Goal: Consume media (video, audio): Consume media (video, audio)

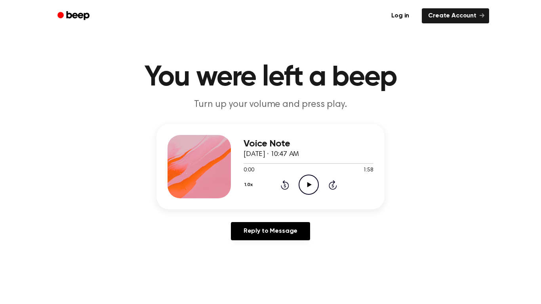
click at [310, 185] on icon at bounding box center [309, 184] width 4 height 5
click at [285, 186] on icon at bounding box center [285, 185] width 2 height 3
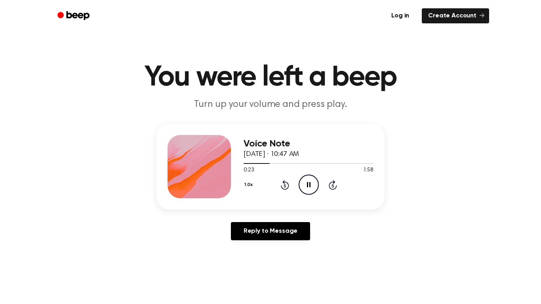
click at [289, 184] on div "1.0x Rewind 5 seconds Pause Audio Skip 5 seconds" at bounding box center [309, 185] width 130 height 20
click at [281, 188] on icon at bounding box center [285, 185] width 8 height 10
click at [312, 186] on icon "Pause Audio" at bounding box center [309, 185] width 20 height 20
click at [306, 194] on circle at bounding box center [308, 184] width 19 height 19
click at [282, 185] on icon "Rewind 5 seconds" at bounding box center [284, 185] width 9 height 10
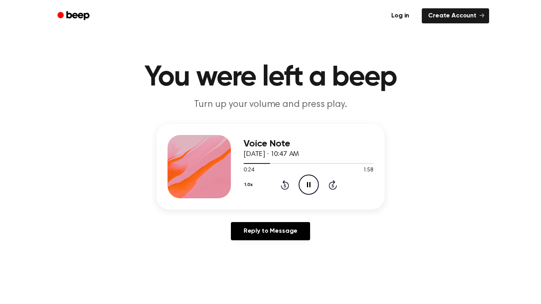
click at [282, 184] on icon "Rewind 5 seconds" at bounding box center [284, 185] width 9 height 10
click at [247, 184] on button "1.0x" at bounding box center [250, 184] width 12 height 13
click at [259, 218] on span "0.8x" at bounding box center [257, 218] width 10 height 8
click at [283, 187] on icon "Rewind 5 seconds" at bounding box center [284, 185] width 9 height 10
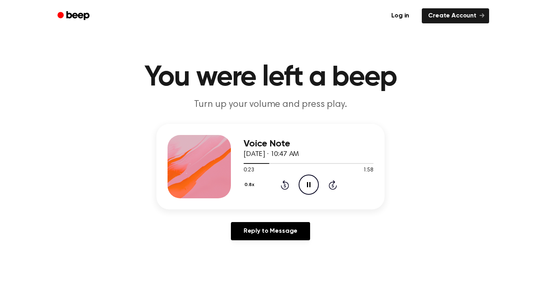
click at [311, 186] on icon "Pause Audio" at bounding box center [309, 185] width 20 height 20
click at [303, 183] on icon "Play Audio" at bounding box center [309, 185] width 20 height 20
click at [302, 187] on icon "Pause Audio" at bounding box center [309, 185] width 20 height 20
click at [307, 193] on icon "Play Audio" at bounding box center [309, 185] width 20 height 20
click at [284, 186] on icon at bounding box center [285, 185] width 2 height 3
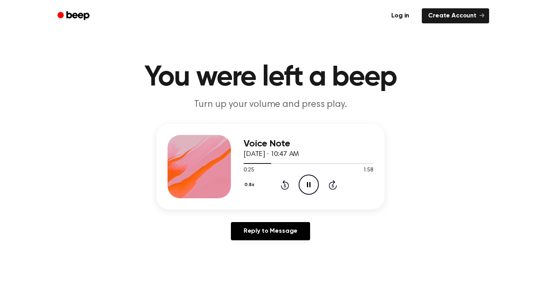
click at [306, 186] on icon "Pause Audio" at bounding box center [309, 185] width 20 height 20
click at [315, 179] on icon "Play Audio" at bounding box center [309, 185] width 20 height 20
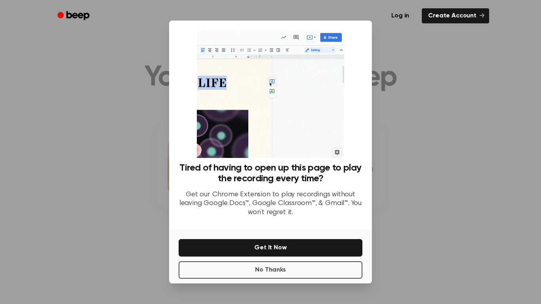
click at [481, 67] on div at bounding box center [270, 152] width 541 height 304
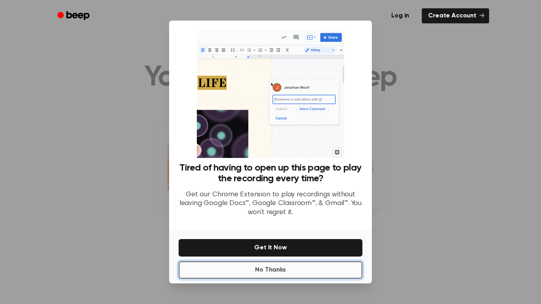
click at [337, 274] on button "No Thanks" at bounding box center [271, 269] width 184 height 17
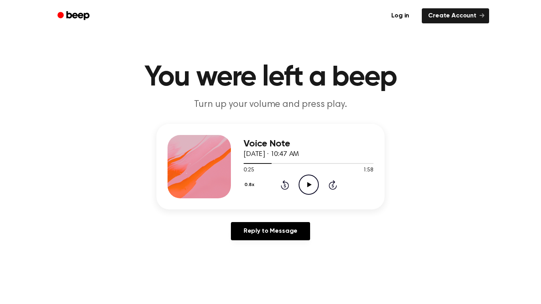
click at [283, 185] on icon "Rewind 5 seconds" at bounding box center [284, 185] width 9 height 10
click at [309, 187] on icon "Play Audio" at bounding box center [309, 185] width 20 height 20
click at [309, 187] on icon "Pause Audio" at bounding box center [309, 185] width 20 height 20
click at [314, 181] on icon "Play Audio" at bounding box center [309, 185] width 20 height 20
click at [286, 182] on icon at bounding box center [285, 185] width 8 height 10
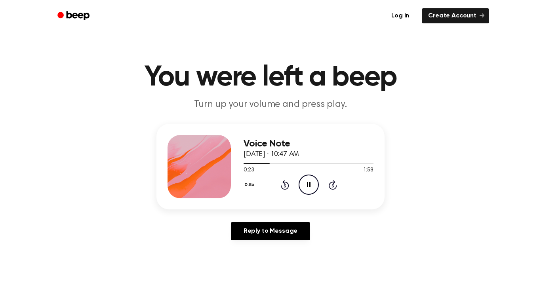
click at [311, 188] on icon "Pause Audio" at bounding box center [309, 185] width 20 height 20
click at [308, 182] on icon "Play Audio" at bounding box center [309, 185] width 20 height 20
click at [308, 189] on icon "Pause Audio" at bounding box center [309, 185] width 20 height 20
click at [309, 195] on circle at bounding box center [308, 184] width 19 height 19
click at [309, 180] on icon "Pause Audio" at bounding box center [309, 185] width 20 height 20
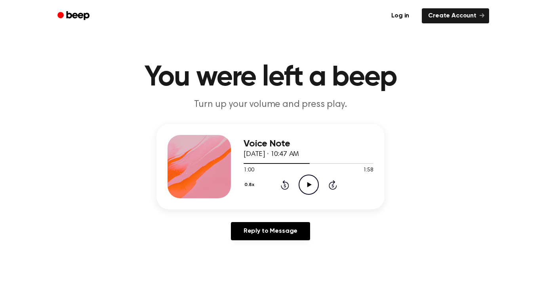
click at [284, 185] on icon at bounding box center [285, 185] width 2 height 3
click at [311, 183] on icon "Play Audio" at bounding box center [309, 185] width 20 height 20
click at [250, 184] on button "0.8x" at bounding box center [250, 184] width 13 height 13
click at [260, 273] on span "2.0x" at bounding box center [257, 273] width 10 height 8
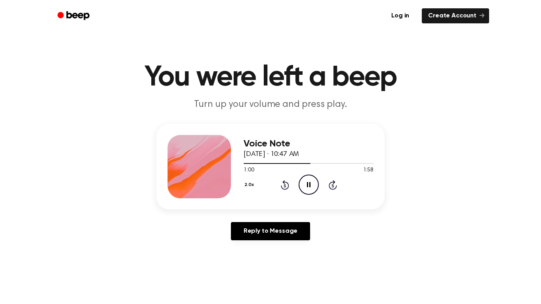
click at [283, 183] on icon "Rewind 5 seconds" at bounding box center [284, 185] width 9 height 10
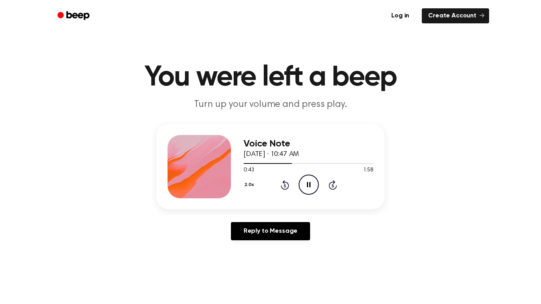
click at [283, 183] on icon "Rewind 5 seconds" at bounding box center [284, 185] width 9 height 10
click at [319, 184] on div "2.0x Rewind 5 seconds Pause Audio Skip 5 seconds" at bounding box center [309, 185] width 130 height 20
click at [316, 188] on icon "Pause Audio" at bounding box center [309, 185] width 20 height 20
click at [315, 198] on div "Voice Note [DATE] · 10:47 AM 0:39 1:58 Your browser does not support the [objec…" at bounding box center [309, 166] width 130 height 63
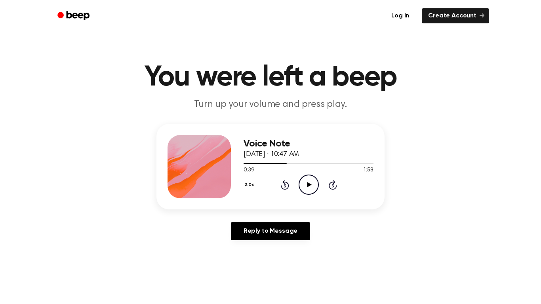
click at [312, 186] on icon "Play Audio" at bounding box center [309, 185] width 20 height 20
click at [283, 184] on icon "Rewind 5 seconds" at bounding box center [284, 185] width 9 height 10
click at [281, 184] on icon "Rewind 5 seconds" at bounding box center [284, 185] width 9 height 10
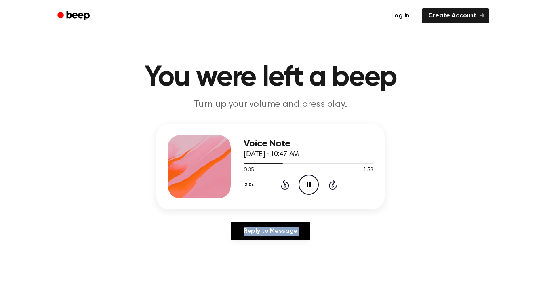
click at [281, 184] on icon "Rewind 5 seconds" at bounding box center [284, 185] width 9 height 10
click at [252, 183] on button "2.0x" at bounding box center [250, 184] width 13 height 13
click at [257, 214] on span "0.8x" at bounding box center [257, 216] width 10 height 8
click at [299, 184] on icon "Pause Audio" at bounding box center [309, 185] width 20 height 20
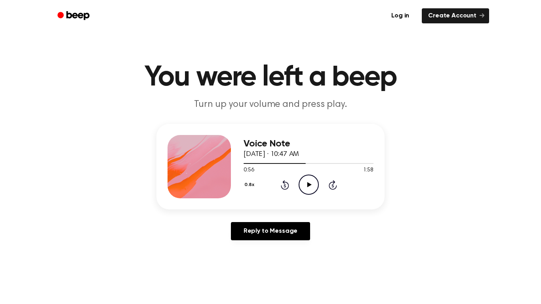
click at [284, 188] on icon "Rewind 5 seconds" at bounding box center [284, 185] width 9 height 10
click at [303, 180] on icon "Play Audio" at bounding box center [309, 185] width 20 height 20
click at [303, 180] on icon "Pause Audio" at bounding box center [309, 185] width 20 height 20
click at [280, 181] on icon "Rewind 5 seconds" at bounding box center [284, 185] width 9 height 10
click at [302, 183] on icon "Play Audio" at bounding box center [309, 185] width 20 height 20
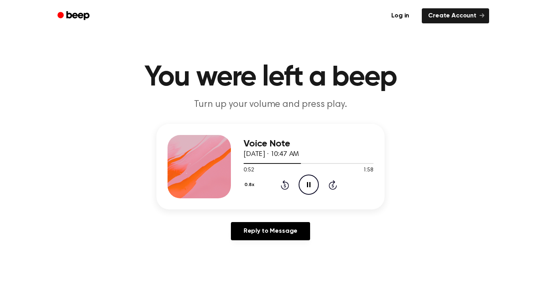
click at [284, 188] on icon "Rewind 5 seconds" at bounding box center [284, 185] width 9 height 10
click at [311, 186] on icon "Pause Audio" at bounding box center [309, 185] width 20 height 20
click at [312, 192] on icon "Play Audio" at bounding box center [309, 185] width 20 height 20
click at [311, 188] on icon "Pause Audio" at bounding box center [309, 185] width 20 height 20
click at [312, 177] on icon "Play Audio" at bounding box center [309, 185] width 20 height 20
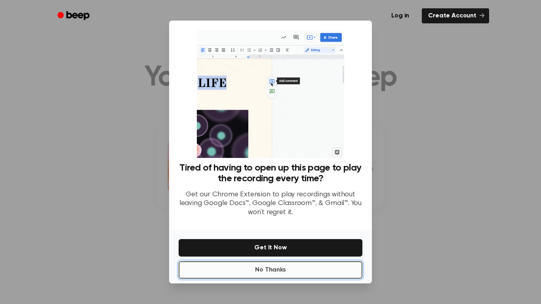
click at [300, 269] on button "No Thanks" at bounding box center [271, 269] width 184 height 17
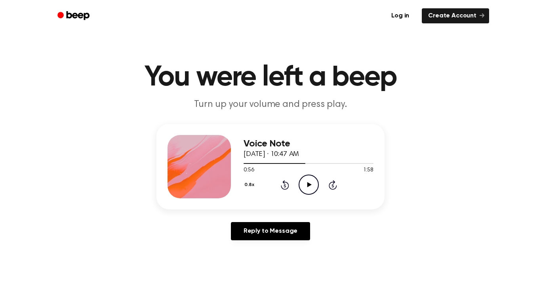
click at [315, 185] on icon "Play Audio" at bounding box center [309, 185] width 20 height 20
click at [286, 180] on icon "Rewind 5 seconds" at bounding box center [284, 185] width 9 height 10
click at [310, 185] on icon at bounding box center [309, 184] width 4 height 5
click at [311, 186] on icon "Play Audio" at bounding box center [309, 185] width 20 height 20
click at [309, 187] on icon at bounding box center [309, 184] width 4 height 5
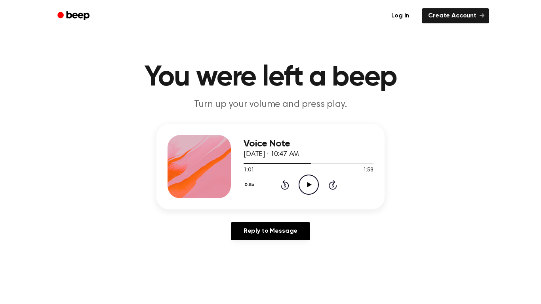
click at [313, 181] on icon "Play Audio" at bounding box center [309, 185] width 20 height 20
click at [313, 181] on icon "Pause Audio" at bounding box center [309, 185] width 20 height 20
click at [283, 185] on icon "Rewind 5 seconds" at bounding box center [284, 185] width 9 height 10
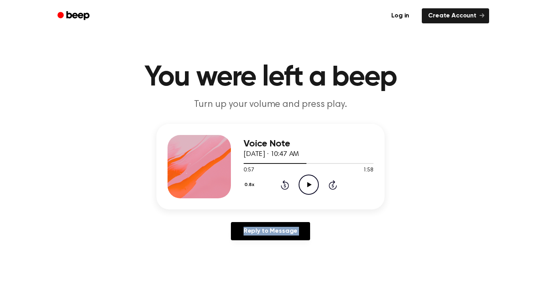
click at [283, 185] on icon "Rewind 5 seconds" at bounding box center [284, 185] width 9 height 10
click at [310, 182] on icon "Play Audio" at bounding box center [309, 185] width 20 height 20
click at [285, 185] on icon "Rewind 5 seconds" at bounding box center [284, 185] width 9 height 10
click at [307, 182] on icon "Pause Audio" at bounding box center [309, 185] width 20 height 20
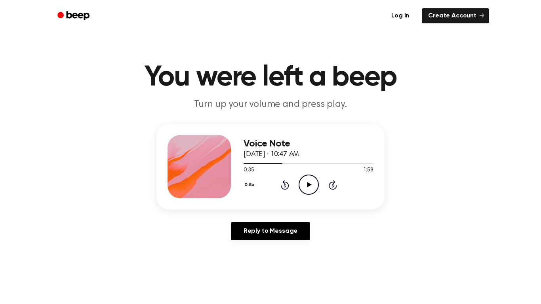
click at [307, 182] on icon "Play Audio" at bounding box center [309, 185] width 20 height 20
click at [283, 187] on icon "Rewind 5 seconds" at bounding box center [284, 185] width 9 height 10
click at [312, 185] on icon "Pause Audio" at bounding box center [309, 185] width 20 height 20
click at [305, 194] on circle at bounding box center [308, 184] width 19 height 19
click at [307, 187] on icon "Pause Audio" at bounding box center [309, 185] width 20 height 20
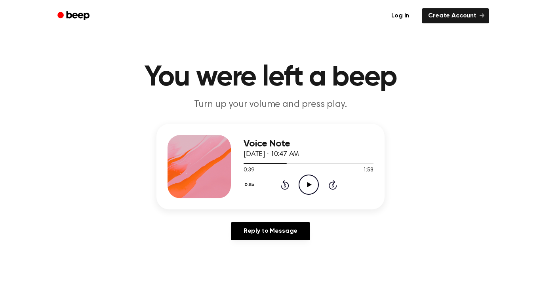
click at [288, 185] on icon at bounding box center [285, 185] width 8 height 10
click at [300, 184] on icon "Play Audio" at bounding box center [309, 185] width 20 height 20
click at [305, 182] on icon "Pause Audio" at bounding box center [309, 185] width 20 height 20
click at [313, 179] on icon "Play Audio" at bounding box center [309, 185] width 20 height 20
click at [332, 186] on icon "Skip 5 seconds" at bounding box center [332, 185] width 9 height 10
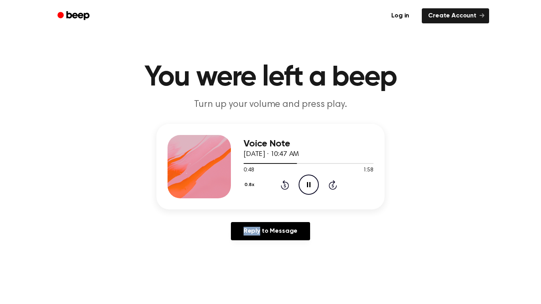
click at [333, 185] on icon at bounding box center [333, 185] width 2 height 3
click at [417, 151] on div "Voice Note [DATE] · 10:47 AM 1:01 1:58 Your browser does not support the [objec…" at bounding box center [271, 185] width 522 height 123
click at [308, 178] on icon "Pause Audio" at bounding box center [309, 185] width 20 height 20
click at [306, 179] on icon "Play Audio" at bounding box center [309, 185] width 20 height 20
click at [306, 179] on icon "Pause Audio" at bounding box center [309, 185] width 20 height 20
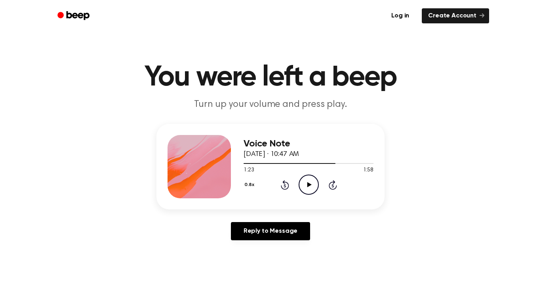
click at [284, 181] on icon at bounding box center [285, 185] width 8 height 10
click at [309, 185] on icon at bounding box center [309, 184] width 4 height 5
click at [255, 183] on button "0.8x" at bounding box center [250, 184] width 13 height 13
click at [259, 229] on span "1.0x" at bounding box center [257, 233] width 10 height 8
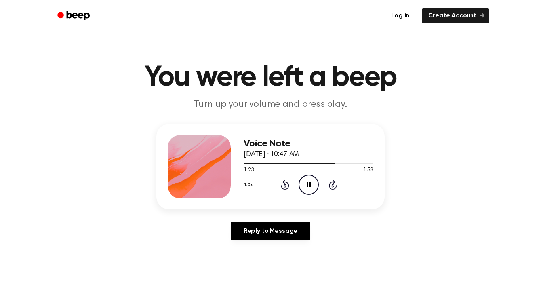
click at [309, 181] on icon "Pause Audio" at bounding box center [309, 185] width 20 height 20
click at [311, 189] on icon "Play Audio" at bounding box center [309, 185] width 20 height 20
click at [311, 189] on icon "Pause Audio" at bounding box center [309, 185] width 20 height 20
click at [312, 190] on icon "Play Audio" at bounding box center [309, 185] width 20 height 20
click at [312, 190] on icon "Pause Audio" at bounding box center [309, 185] width 20 height 20
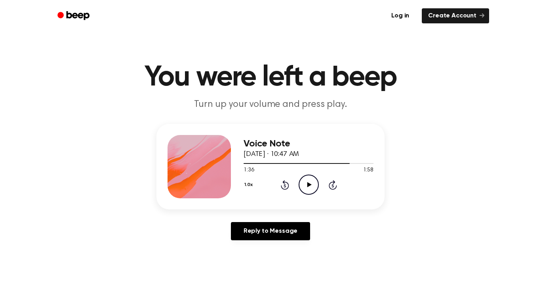
click at [311, 190] on icon "Play Audio" at bounding box center [309, 185] width 20 height 20
click at [311, 190] on icon "Pause Audio" at bounding box center [309, 185] width 20 height 20
click at [315, 185] on icon "Play Audio" at bounding box center [309, 185] width 20 height 20
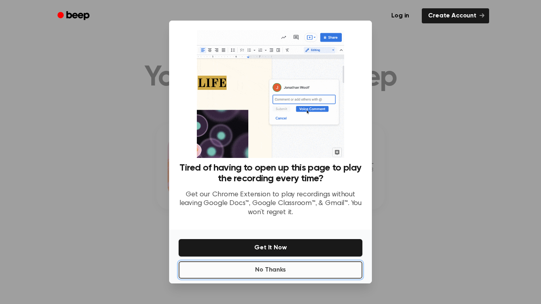
click at [316, 267] on button "No Thanks" at bounding box center [271, 269] width 184 height 17
